Goal: Information Seeking & Learning: Learn about a topic

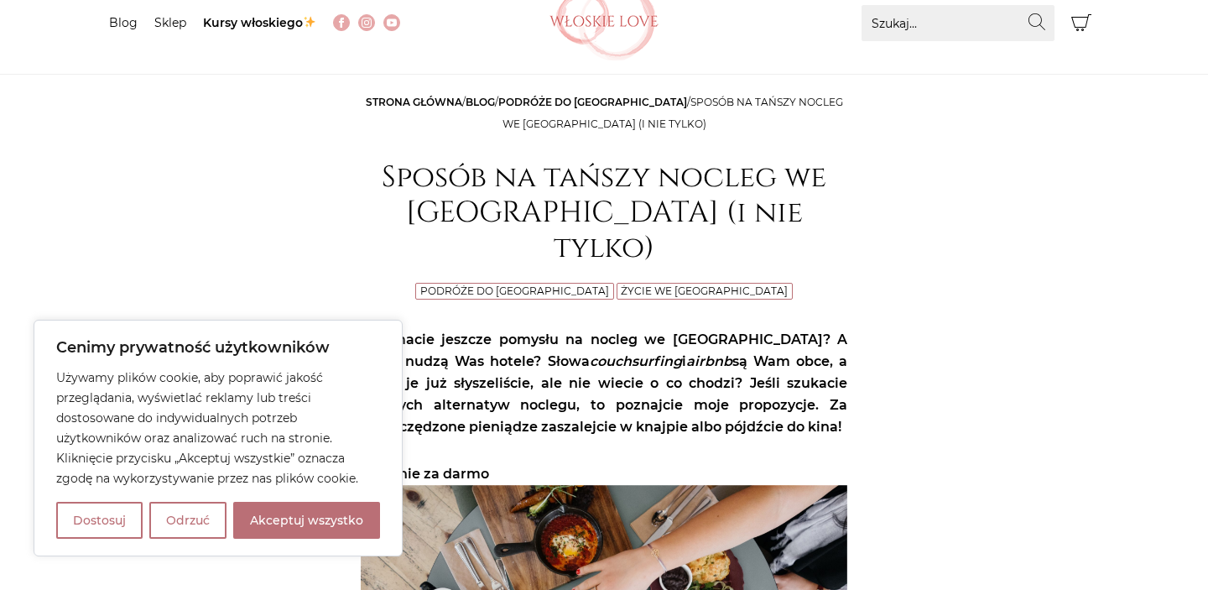
scroll to position [140, 0]
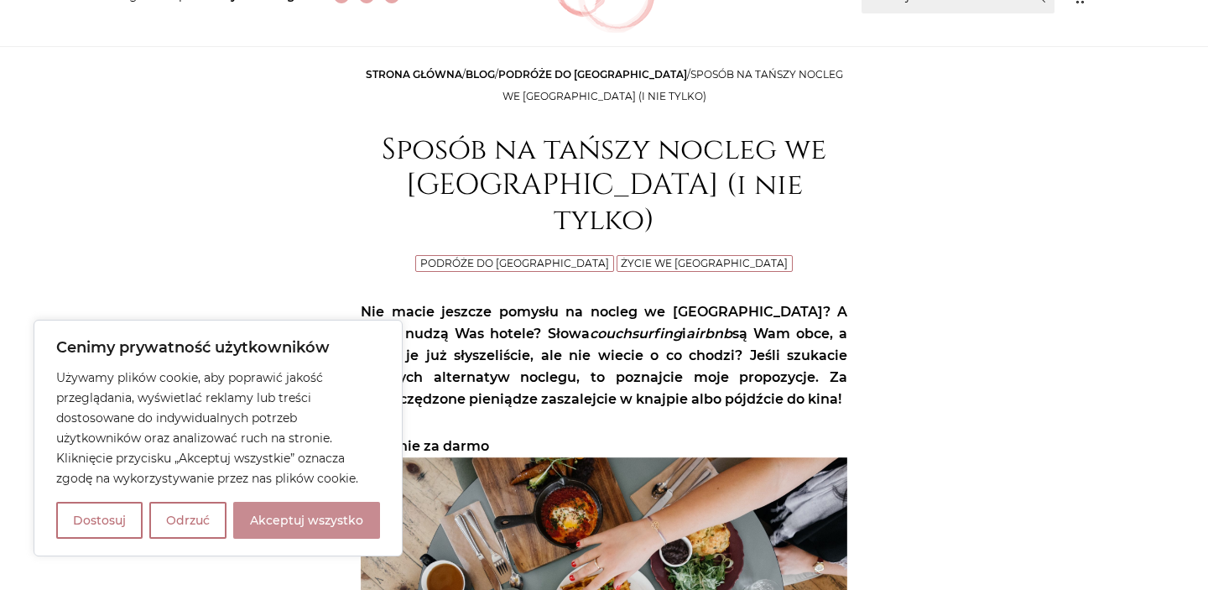
click at [305, 504] on button "Akceptuj wszystko" at bounding box center [306, 520] width 147 height 37
checkbox input "true"
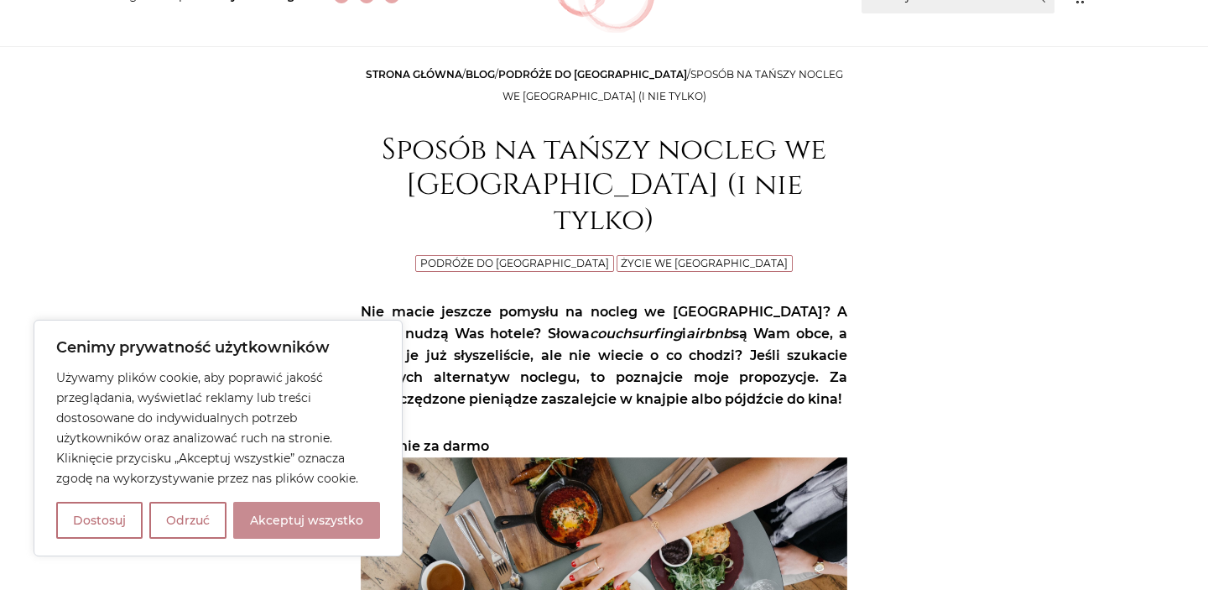
checkbox input "true"
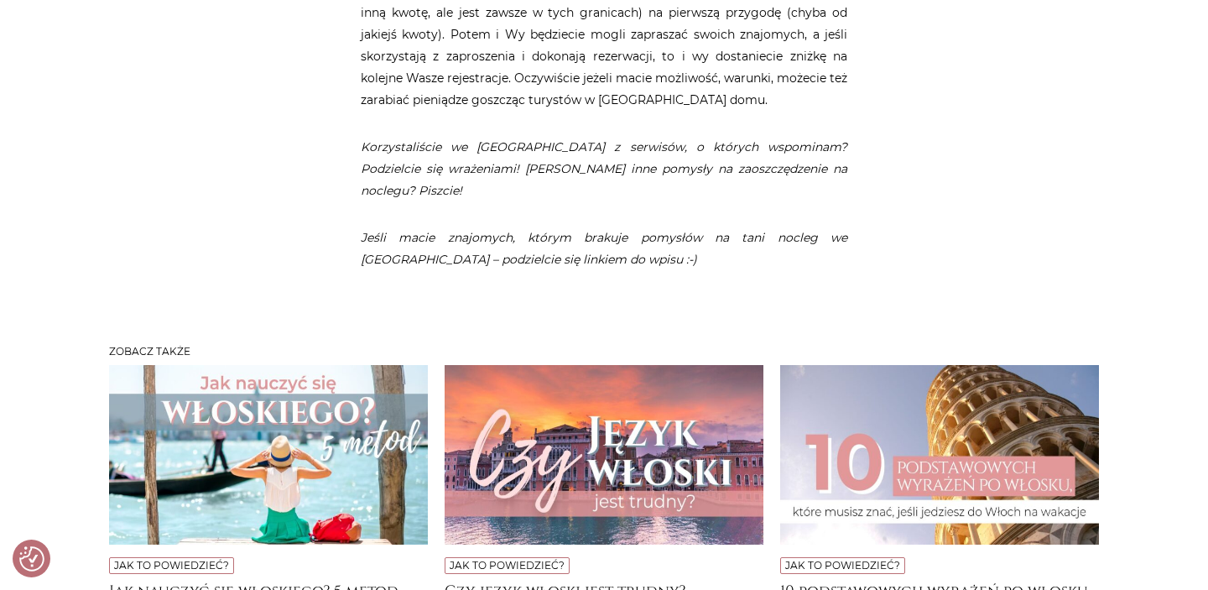
scroll to position [4164, 0]
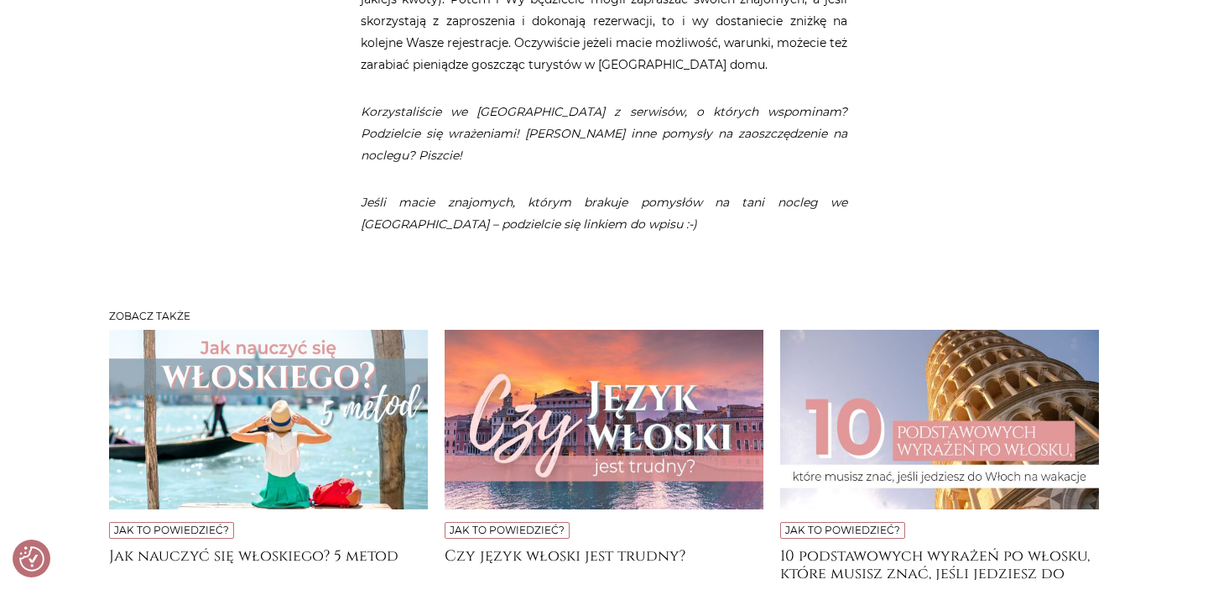
click at [925, 344] on img at bounding box center [939, 420] width 319 height 180
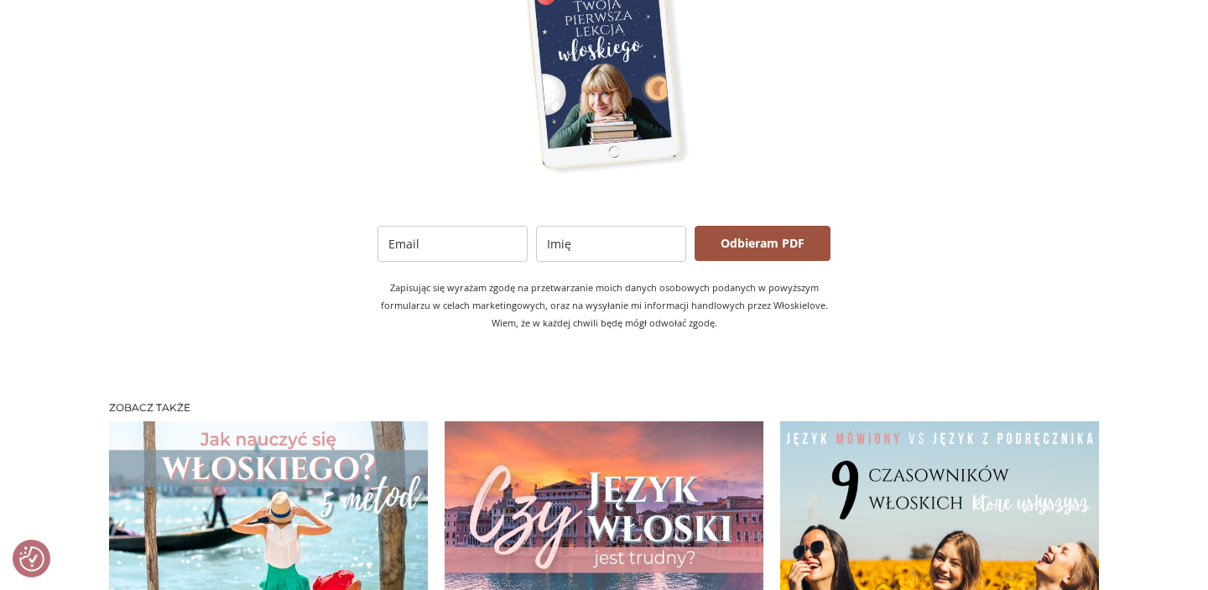
scroll to position [3490, 0]
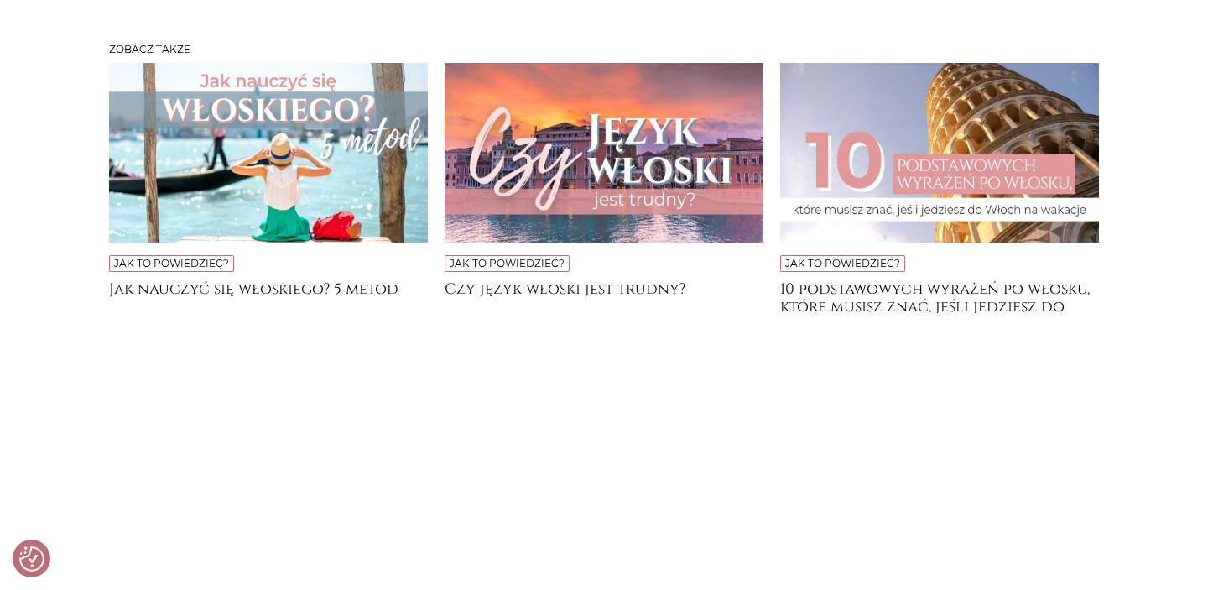
scroll to position [4494, 0]
